Goal: Navigation & Orientation: Find specific page/section

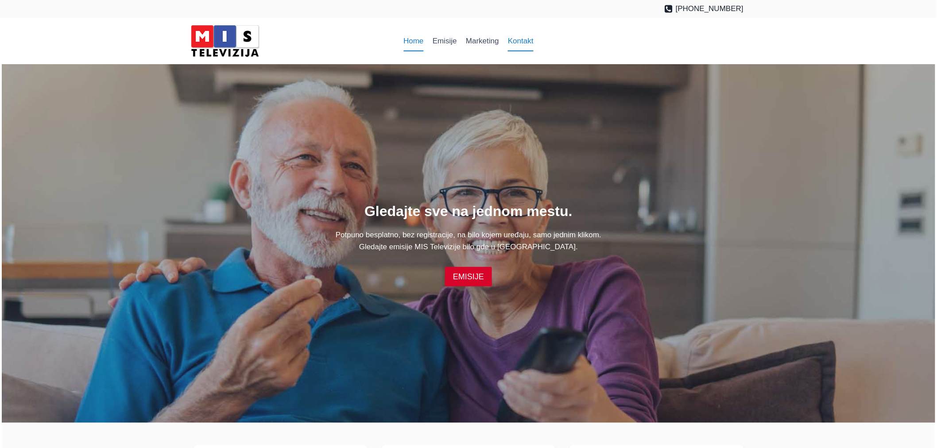
click at [515, 39] on link "Kontakt" at bounding box center [521, 41] width 35 height 21
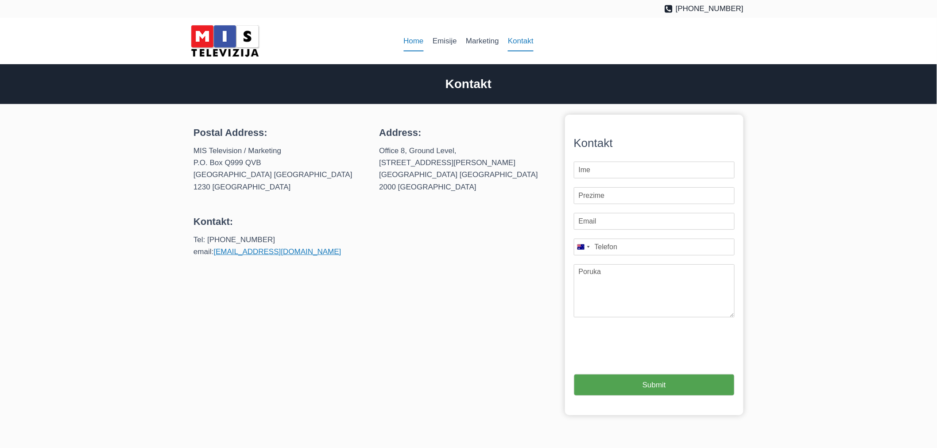
click at [419, 45] on link "Home" at bounding box center [413, 41] width 29 height 21
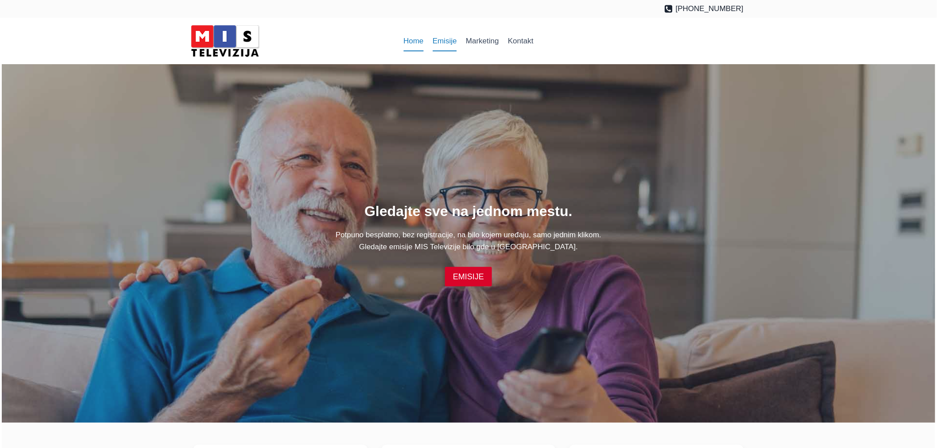
click at [439, 40] on link "Emisije" at bounding box center [444, 41] width 33 height 21
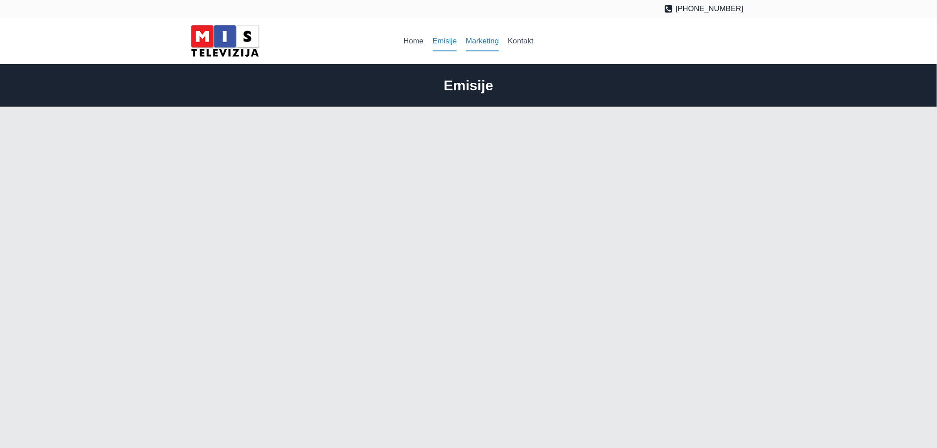
click at [487, 43] on link "Marketing" at bounding box center [483, 41] width 42 height 21
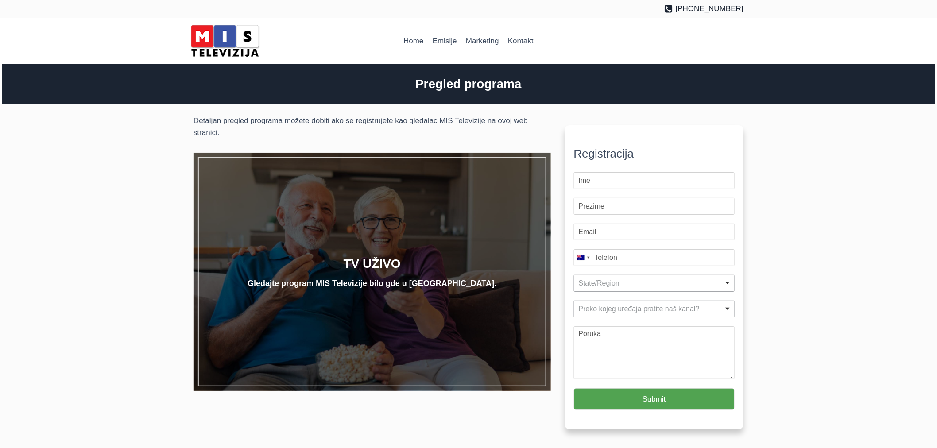
click at [361, 267] on h2 "TV UŽIVO" at bounding box center [371, 263] width 253 height 23
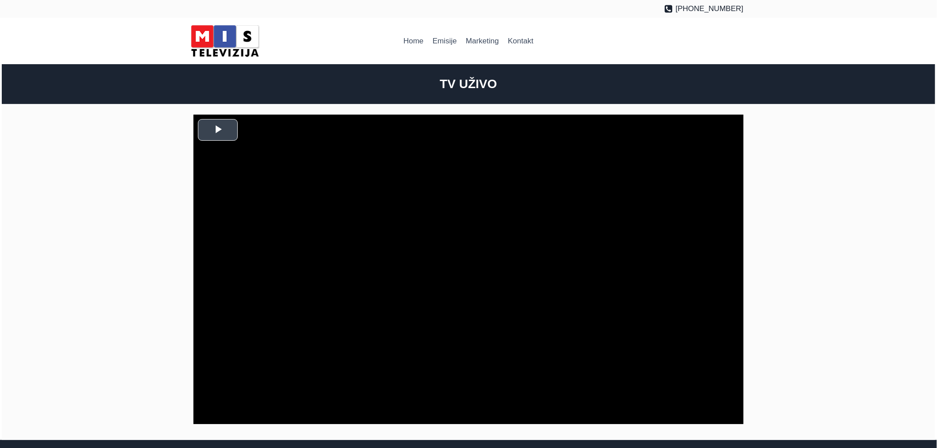
click at [218, 130] on span "Video Player" at bounding box center [218, 130] width 0 height 0
